Goal: Information Seeking & Learning: Learn about a topic

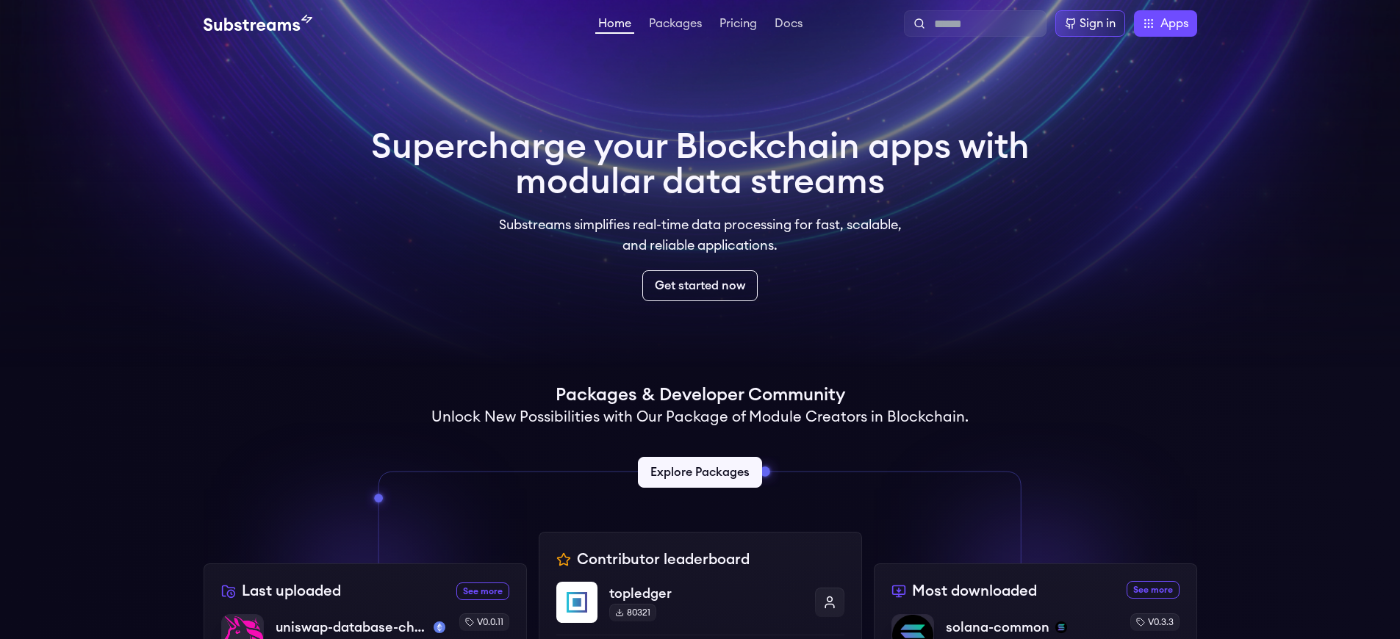
click at [346, 628] on p "uniswap-database-changes-sepolia" at bounding box center [351, 627] width 154 height 21
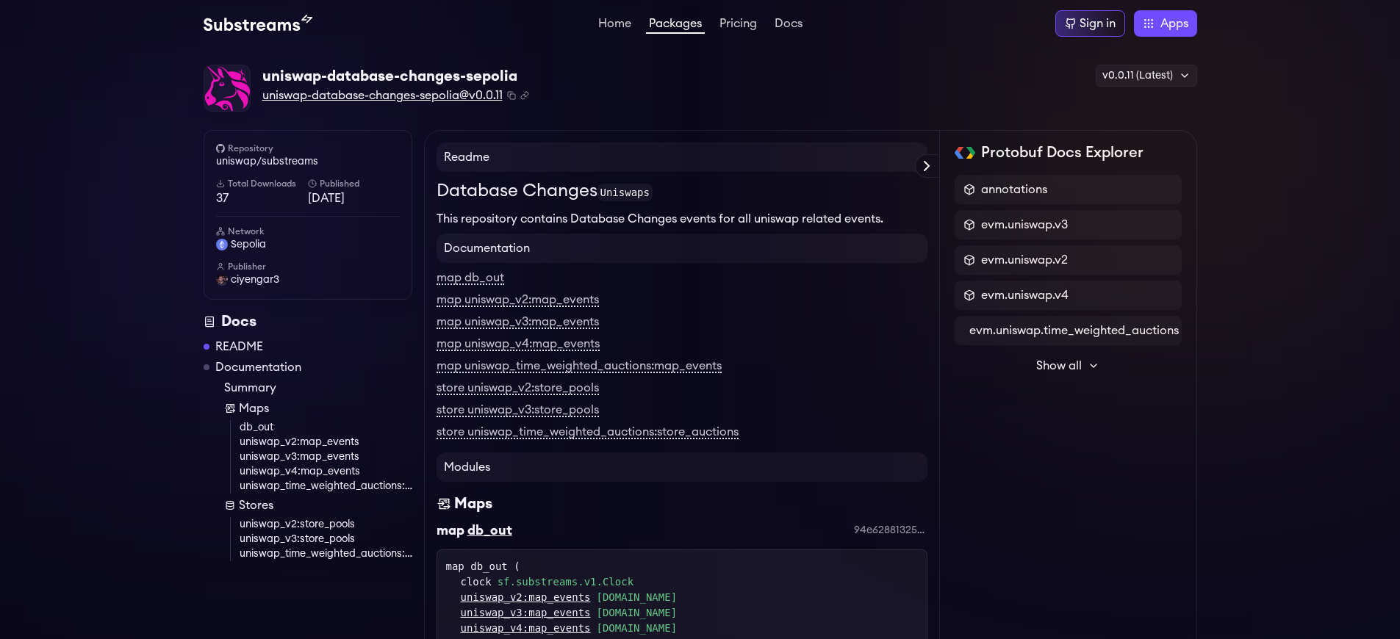
click at [379, 96] on span "uniswap-database-changes-sepolia@v0.0.11" at bounding box center [382, 96] width 240 height 18
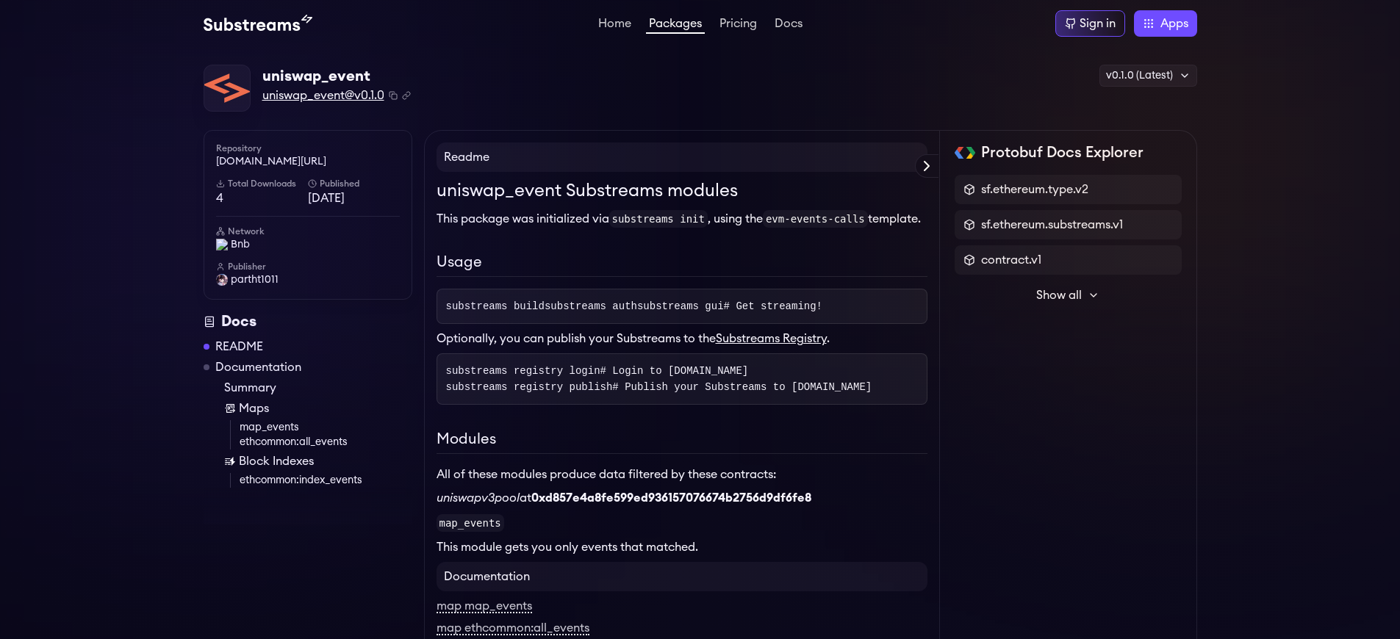
click at [323, 96] on span "uniswap_event@v0.1.0" at bounding box center [323, 96] width 122 height 18
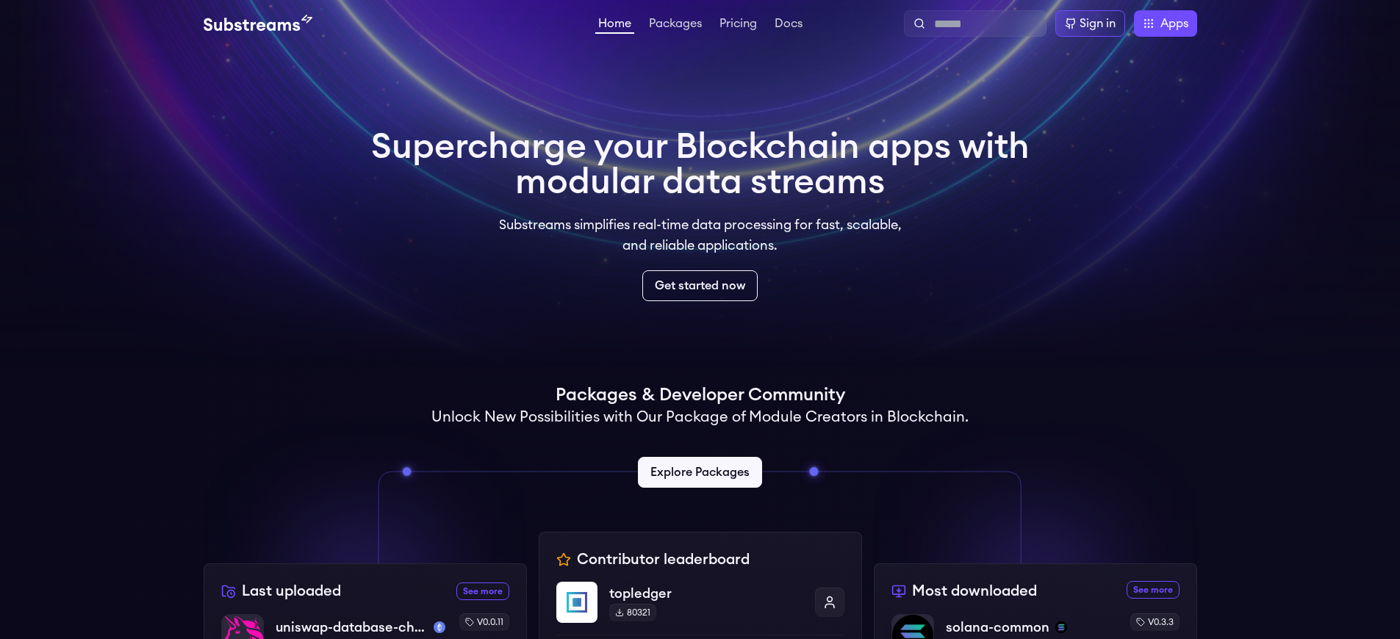
scroll to position [666, 0]
click at [1098, 24] on div "Sign in" at bounding box center [1097, 24] width 36 height 18
